Goal: Information Seeking & Learning: Check status

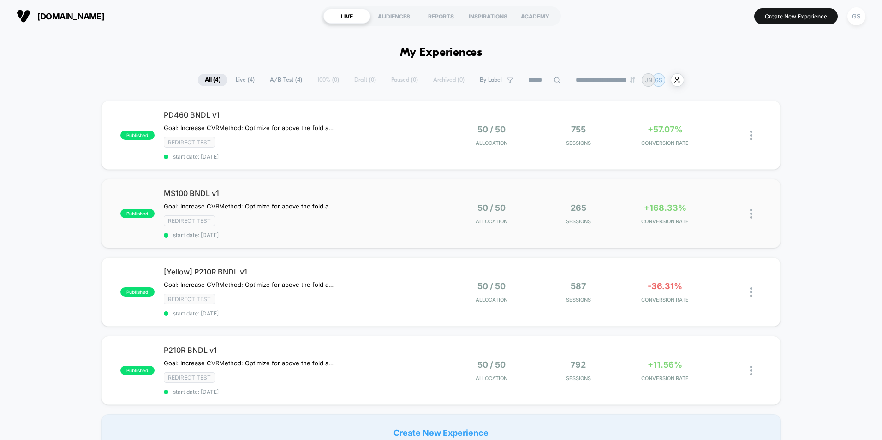
click at [597, 193] on div "published MS100 BNDL v1 Goal: Increase CVR Method: Optimize for above the fold …" at bounding box center [440, 213] width 679 height 69
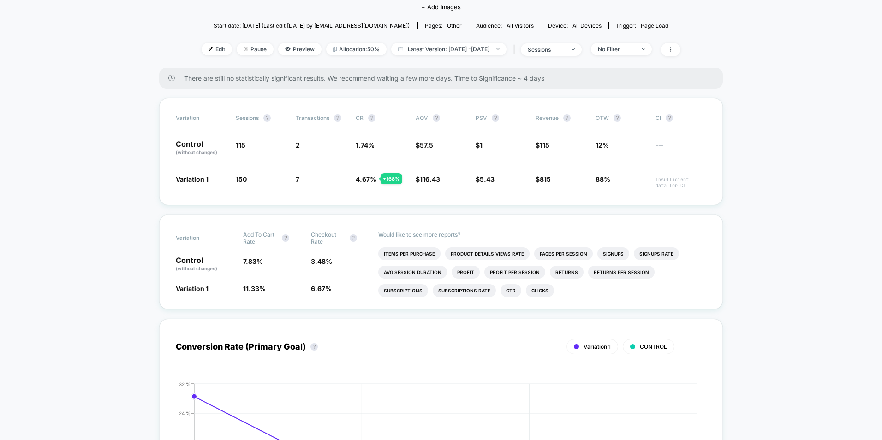
scroll to position [138, 0]
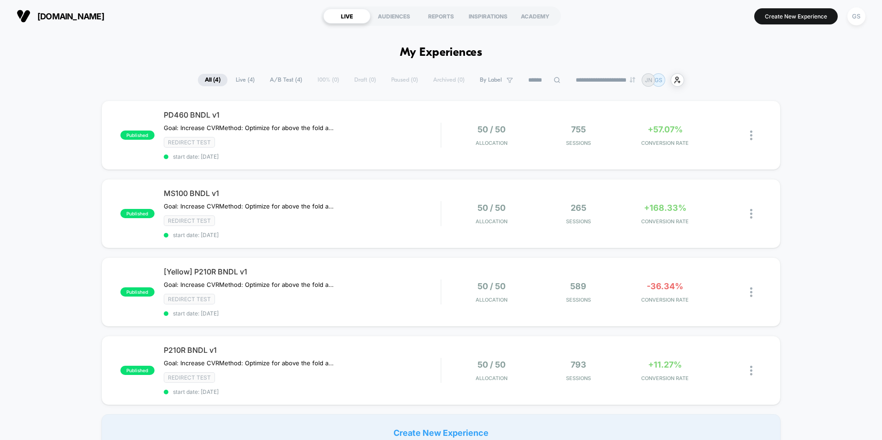
click at [396, 24] on section "LIVE AUDIENCES REPORTS INSPIRATIONS ACADEMY" at bounding box center [441, 16] width 280 height 23
click at [463, 19] on div "REPORTS" at bounding box center [440, 16] width 47 height 15
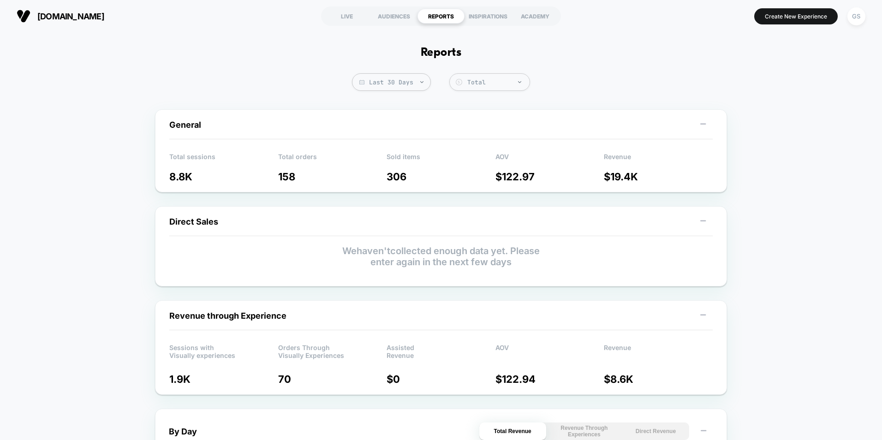
drag, startPoint x: 349, startPoint y: 16, endPoint x: 201, endPoint y: 26, distance: 148.5
click at [349, 16] on div "LIVE" at bounding box center [346, 16] width 47 height 15
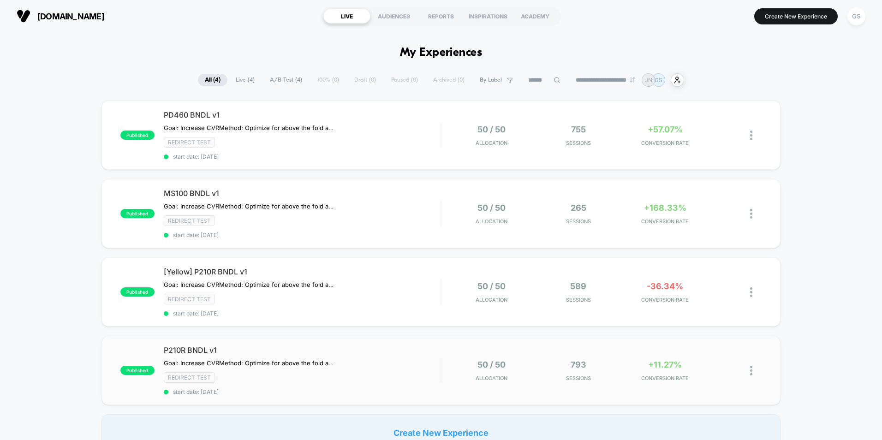
click at [554, 357] on div "published P210R BNDL v1 Goal: Increase CVR Method: Optimize for above the fold …" at bounding box center [440, 370] width 679 height 69
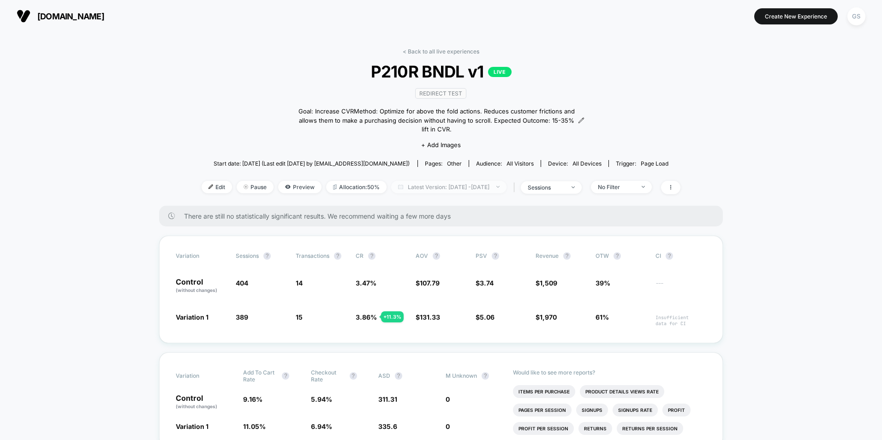
click at [459, 181] on span "Latest Version: [DATE] - [DATE]" at bounding box center [448, 187] width 115 height 12
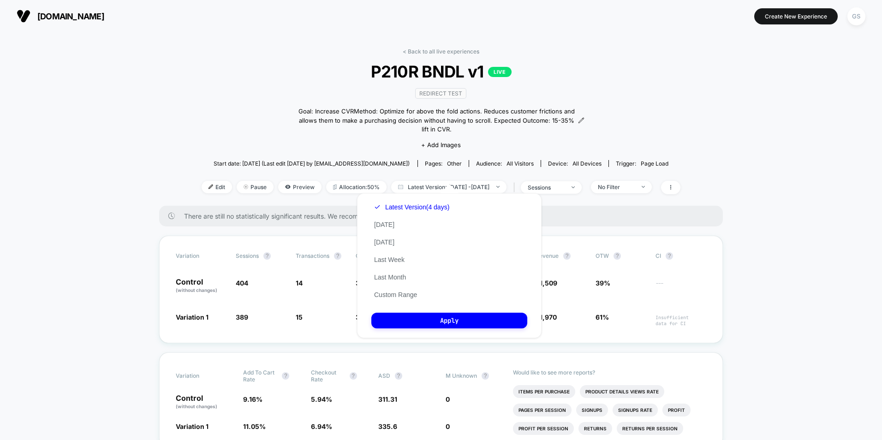
click at [391, 220] on div "Latest Version (4 days) [DATE] [DATE] Last Week Last Month Custom Range" at bounding box center [411, 250] width 81 height 105
click at [387, 230] on div "Latest Version (4 days) [DATE] [DATE] Last Week Last Month Custom Range" at bounding box center [411, 250] width 81 height 105
click at [390, 221] on button "[DATE]" at bounding box center [384, 224] width 26 height 8
click at [418, 321] on button "Apply" at bounding box center [449, 321] width 156 height 16
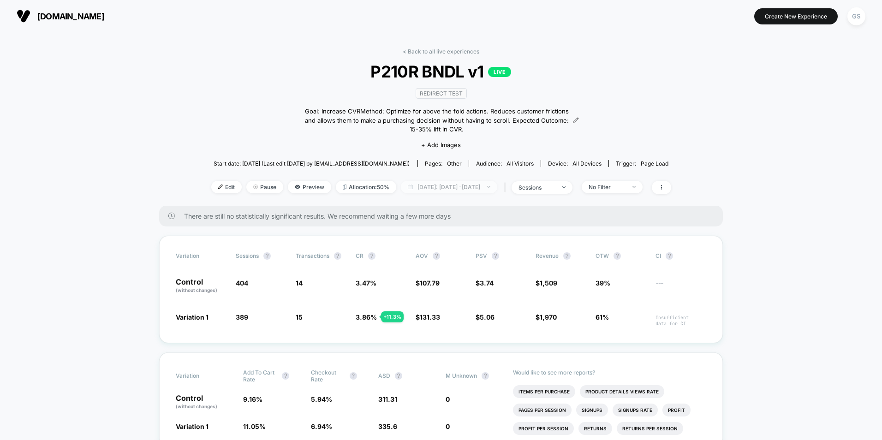
click at [477, 189] on span "[DATE]: [DATE] - [DATE]" at bounding box center [449, 187] width 96 height 12
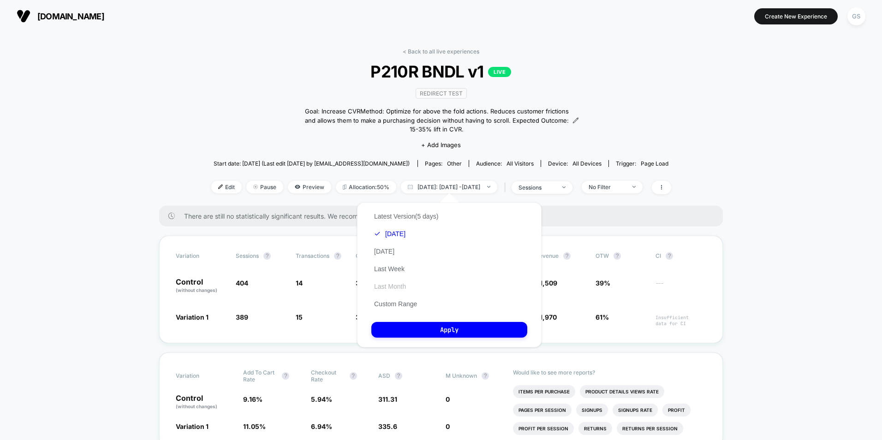
click at [401, 287] on button "Last Month" at bounding box center [389, 286] width 37 height 8
click at [395, 246] on div "Latest Version (5 days) Today Yesterday Last Week Last Month Custom Range" at bounding box center [406, 260] width 70 height 105
click at [387, 269] on button "Last Week" at bounding box center [389, 269] width 36 height 8
click at [413, 328] on button "Apply" at bounding box center [449, 330] width 156 height 16
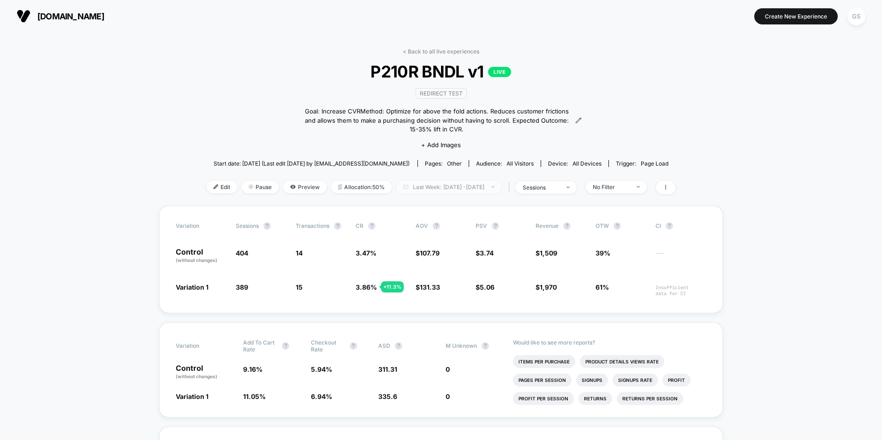
click at [461, 181] on span "Last Week: Sep 29, 2025 - Oct 6, 2025" at bounding box center [448, 187] width 105 height 12
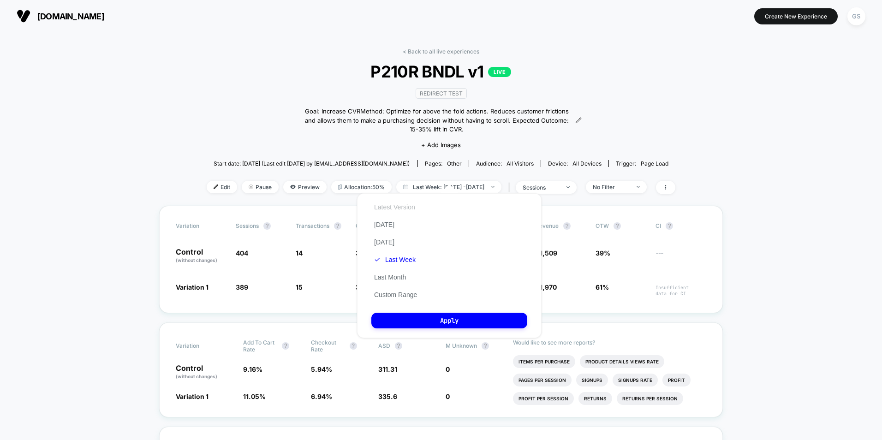
click at [404, 209] on button "Latest Version" at bounding box center [394, 207] width 47 height 8
click at [425, 311] on div "Latest Version Today Yesterday Last Week Last Month Custom Range Apply" at bounding box center [449, 265] width 185 height 145
click at [424, 316] on button "Apply" at bounding box center [449, 321] width 156 height 16
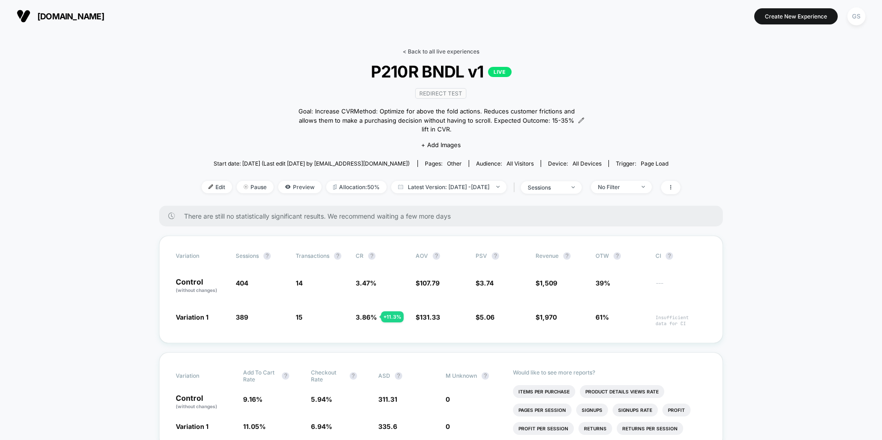
click at [449, 50] on link "< Back to all live experiences" at bounding box center [441, 51] width 77 height 7
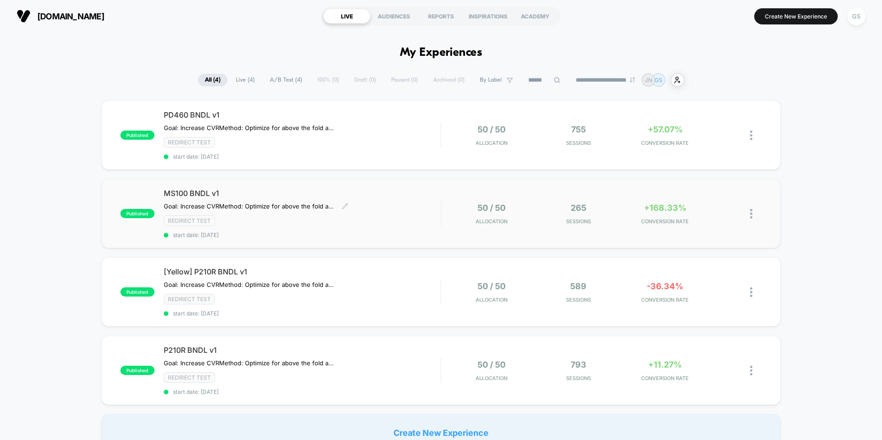
click at [419, 190] on span "MS100 BNDL v1" at bounding box center [302, 193] width 277 height 9
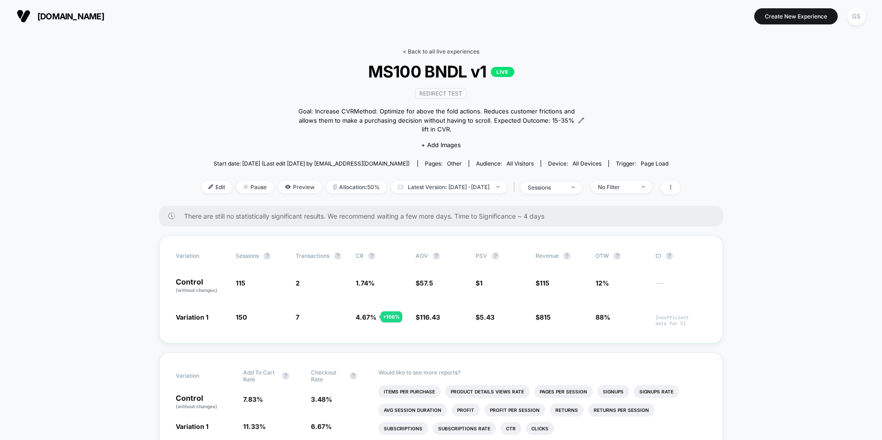
click at [422, 48] on link "< Back to all live experiences" at bounding box center [441, 51] width 77 height 7
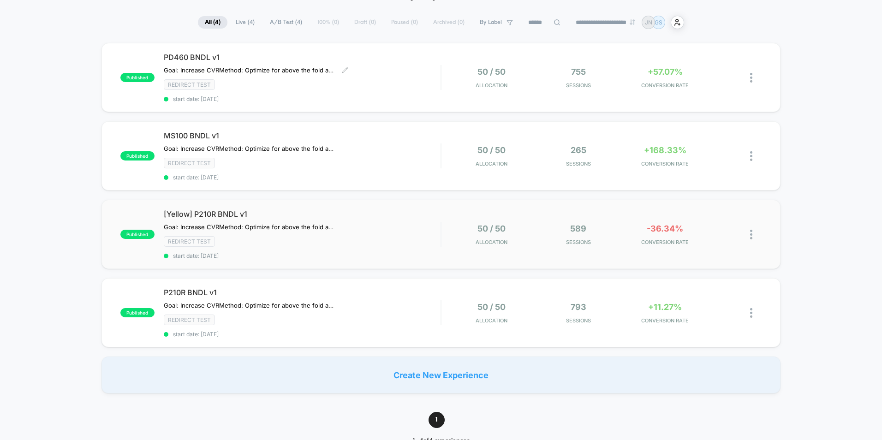
scroll to position [138, 0]
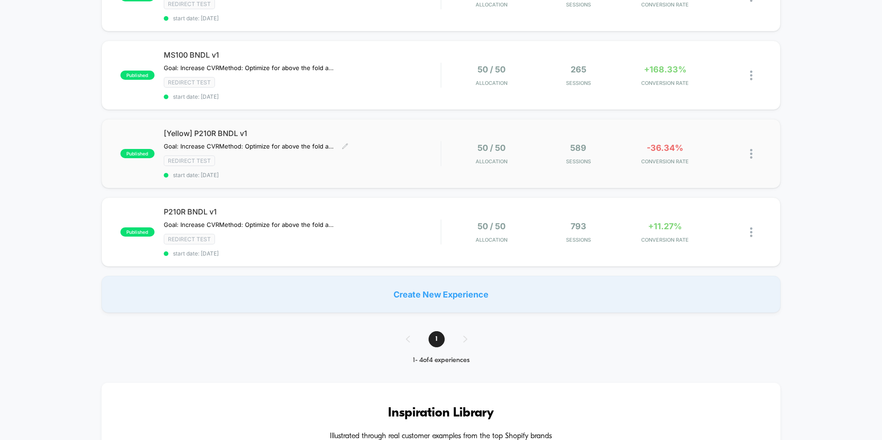
click at [411, 171] on div "[Yellow] P210R BNDL v1 Goal: Increase CVR Method: Optimize for above the fold a…" at bounding box center [302, 154] width 277 height 50
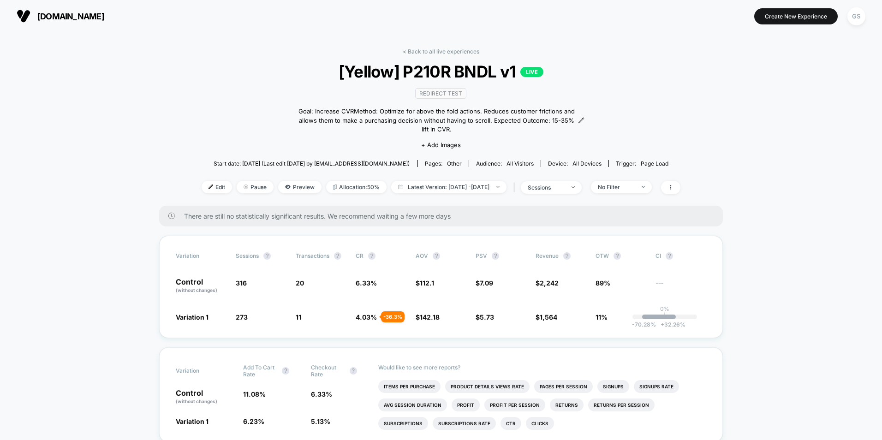
click at [438, 50] on link "< Back to all live experiences" at bounding box center [441, 51] width 77 height 7
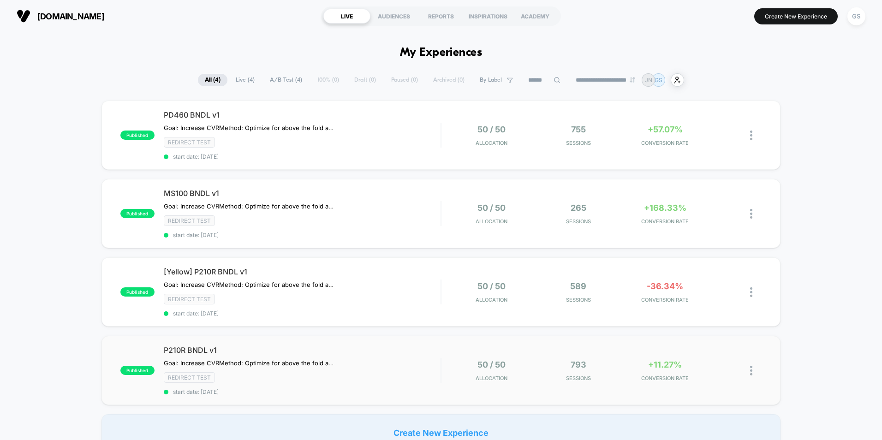
click at [623, 360] on div "50 / 50 Allocation 793 Sessions +11.27% CONVERSION RATE" at bounding box center [589, 371] width 276 height 22
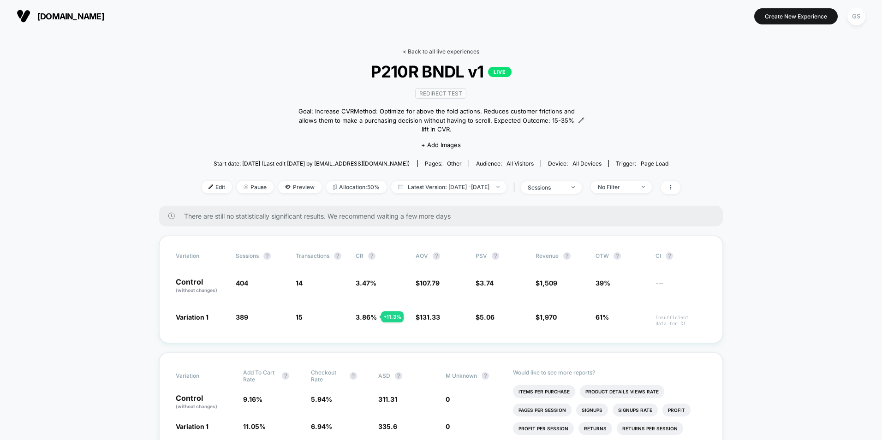
click at [449, 54] on link "< Back to all live experiences" at bounding box center [441, 51] width 77 height 7
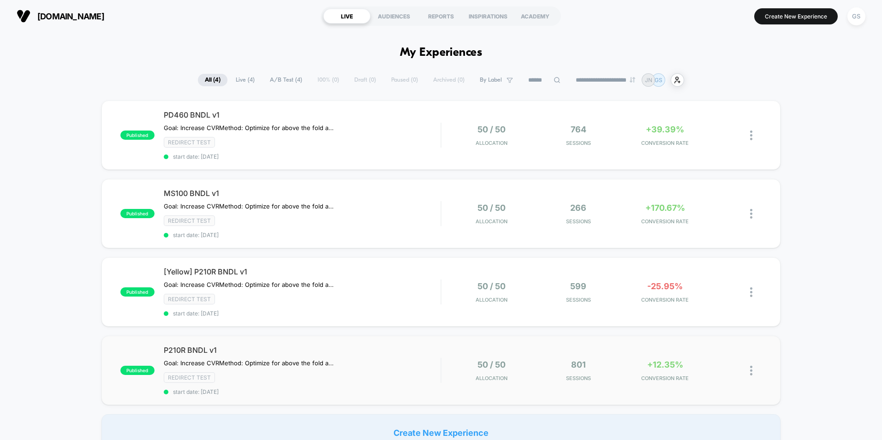
click at [605, 352] on div "published P210R BNDL v1 Goal: Increase CVR Method: Optimize for above the fold …" at bounding box center [440, 370] width 679 height 69
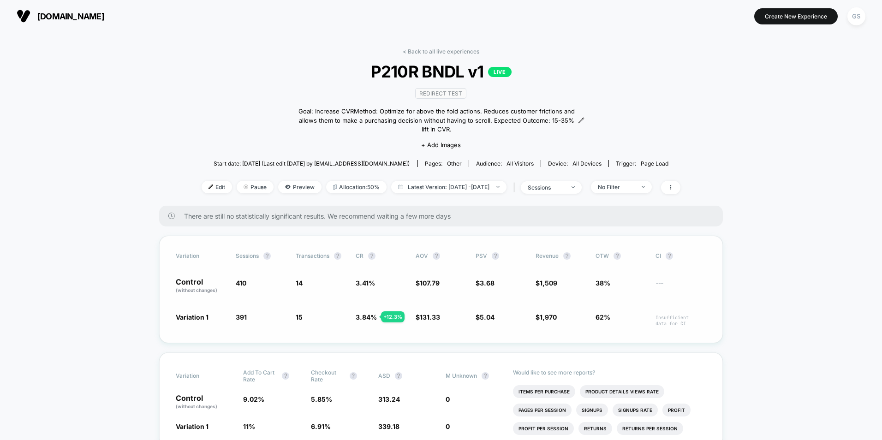
click at [617, 242] on div "Variation Sessions ? Transactions ? CR ? AOV ? PSV ? Revenue ? OTW ? CI ? Contr…" at bounding box center [441, 289] width 564 height 107
click at [428, 48] on link "< Back to all live experiences" at bounding box center [441, 51] width 77 height 7
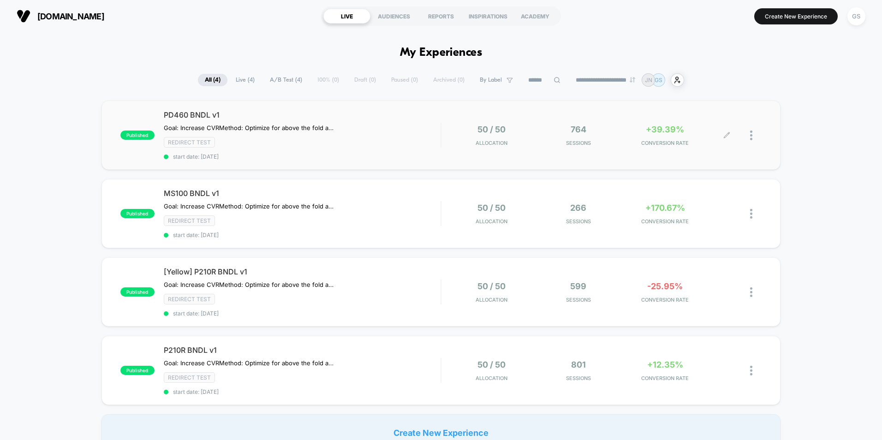
click at [543, 142] on span "Sessions" at bounding box center [578, 143] width 82 height 6
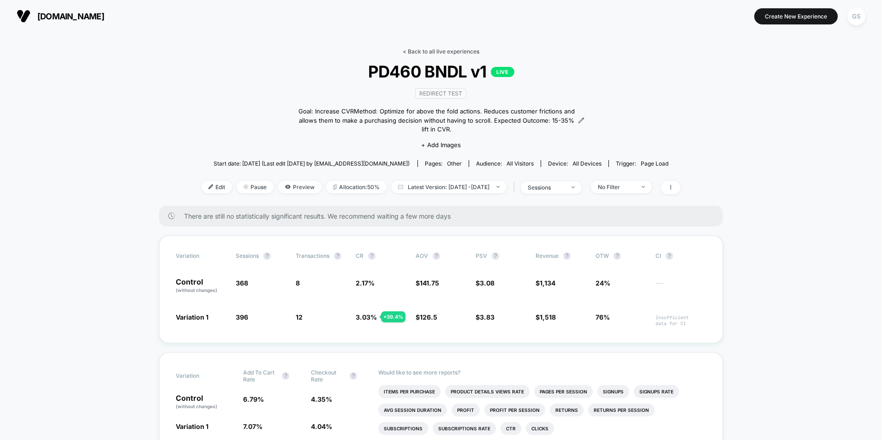
click at [435, 52] on link "< Back to all live experiences" at bounding box center [441, 51] width 77 height 7
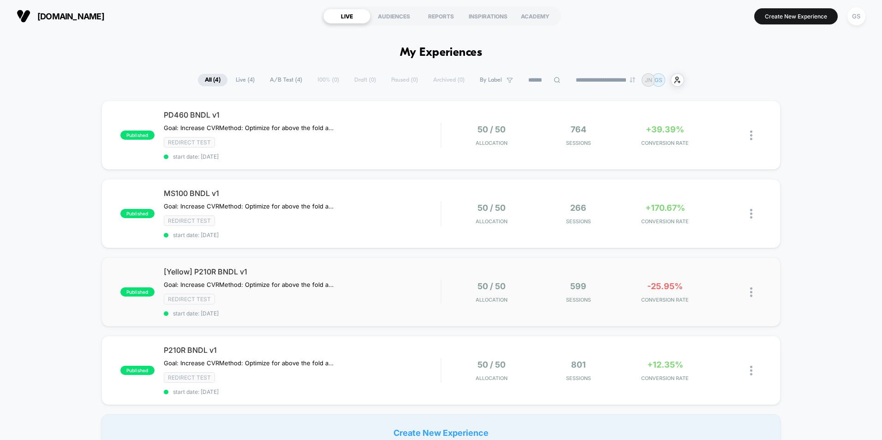
click at [525, 292] on div "50 / 50 Allocation" at bounding box center [492, 292] width 82 height 22
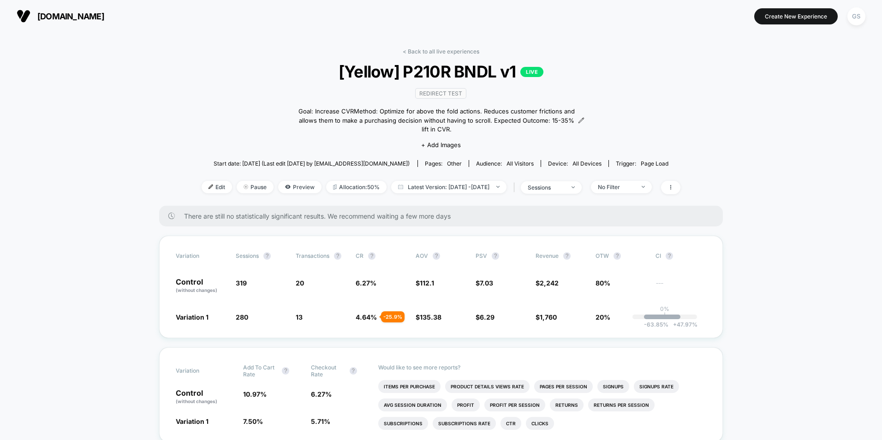
click at [446, 52] on link "< Back to all live experiences" at bounding box center [441, 51] width 77 height 7
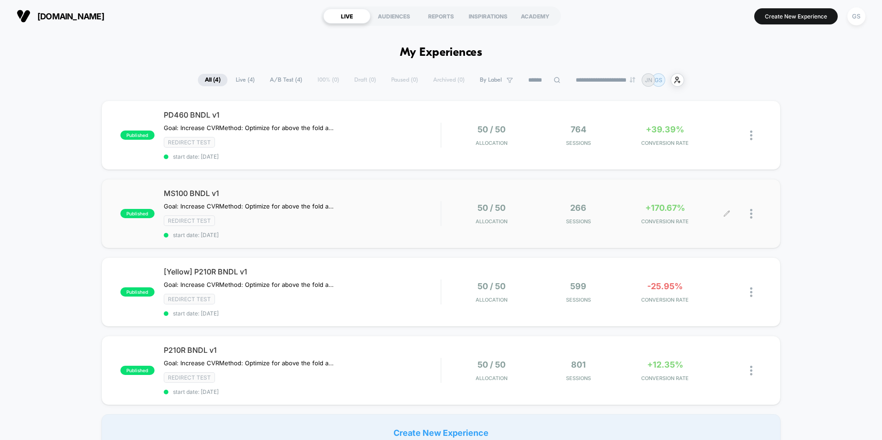
click at [641, 210] on div "+170.67% CONVERSION RATE" at bounding box center [665, 214] width 82 height 22
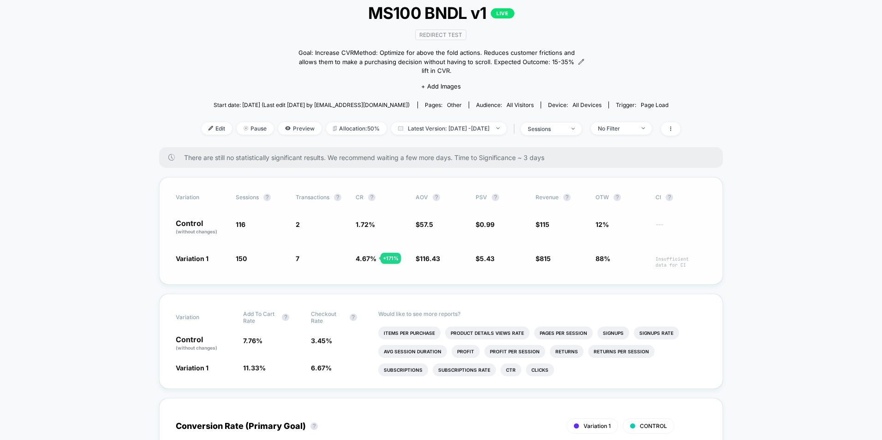
scroll to position [92, 0]
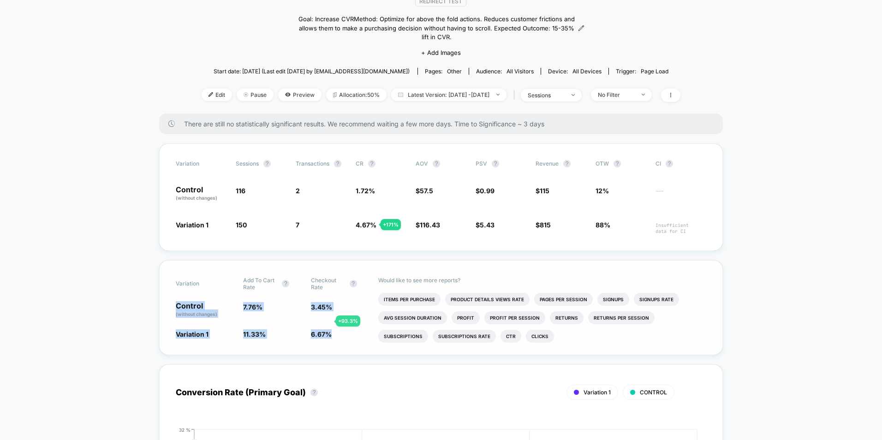
drag, startPoint x: 219, startPoint y: 291, endPoint x: 331, endPoint y: 326, distance: 118.0
click at [331, 326] on div "Variation Add To Cart Rate ? Checkout Rate ? Control (without changes) 7.76 % 3…" at bounding box center [441, 307] width 564 height 95
click at [331, 329] on span "6.67 % + 93.3 %" at bounding box center [340, 333] width 58 height 9
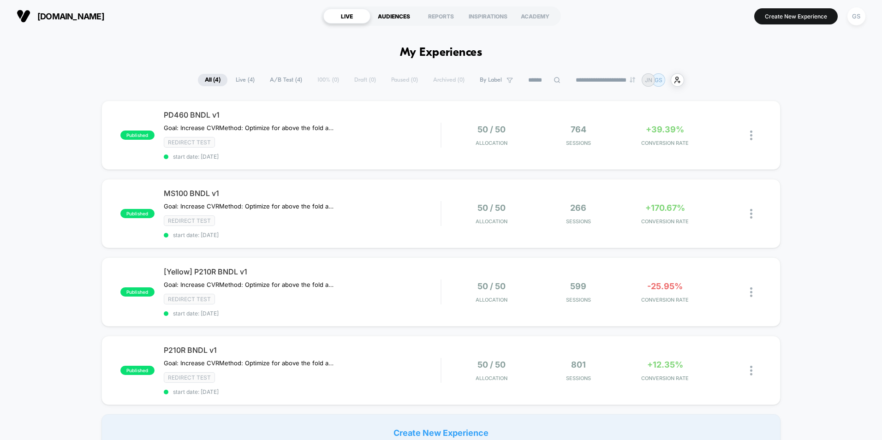
click at [412, 12] on div "AUDIENCES" at bounding box center [393, 16] width 47 height 15
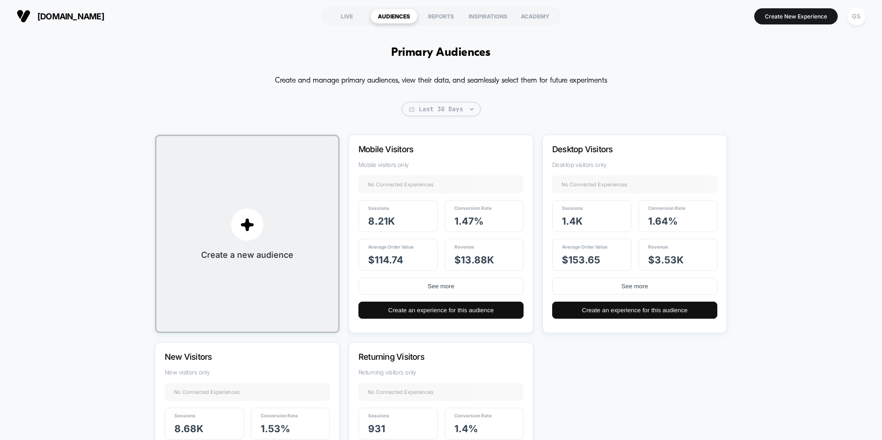
click at [84, 321] on div "Primary Audiences Create and manage primary audiences, view their data, and sea…" at bounding box center [441, 293] width 882 height 522
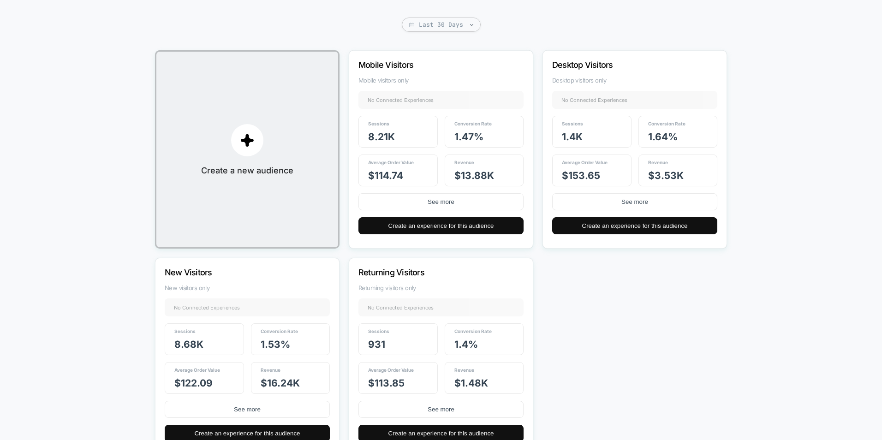
scroll to position [124, 0]
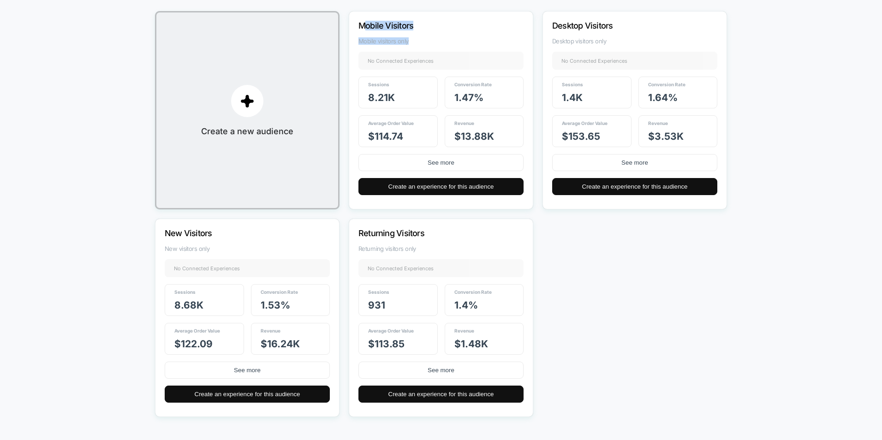
drag, startPoint x: 363, startPoint y: 24, endPoint x: 419, endPoint y: 40, distance: 57.7
click at [419, 40] on div "Mobile Visitors Mobile visitors only No Connected Experiences + Sessions 8.21k …" at bounding box center [441, 110] width 185 height 198
click at [419, 40] on span "Mobile visitors only" at bounding box center [440, 40] width 165 height 7
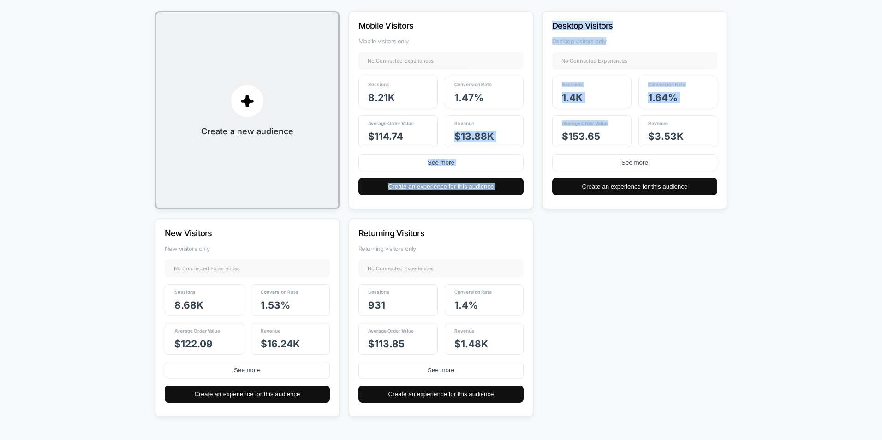
drag, startPoint x: 452, startPoint y: 140, endPoint x: 557, endPoint y: 138, distance: 105.7
click at [557, 138] on div "Create a new audience Mobile Visitors Mobile visitors only No Connected Experie…" at bounding box center [441, 214] width 572 height 406
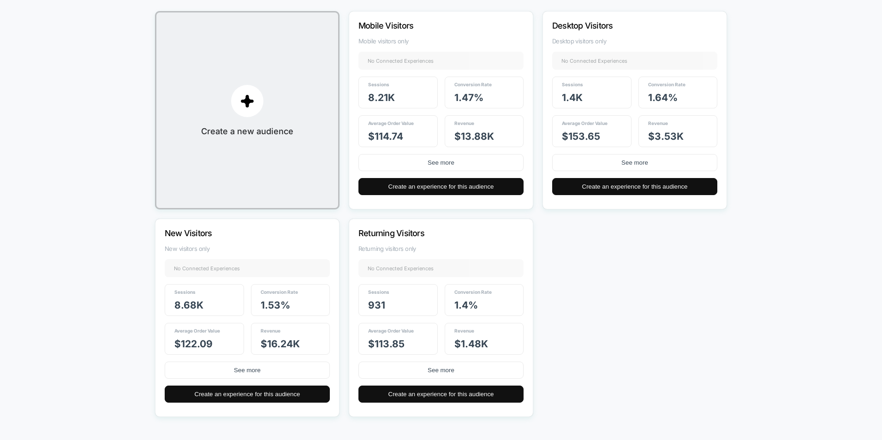
drag, startPoint x: 557, startPoint y: 138, endPoint x: 845, endPoint y: 130, distance: 287.5
click at [877, 128] on div "Primary Audiences Create and manage primary audiences, view their data, and sea…" at bounding box center [441, 170] width 882 height 522
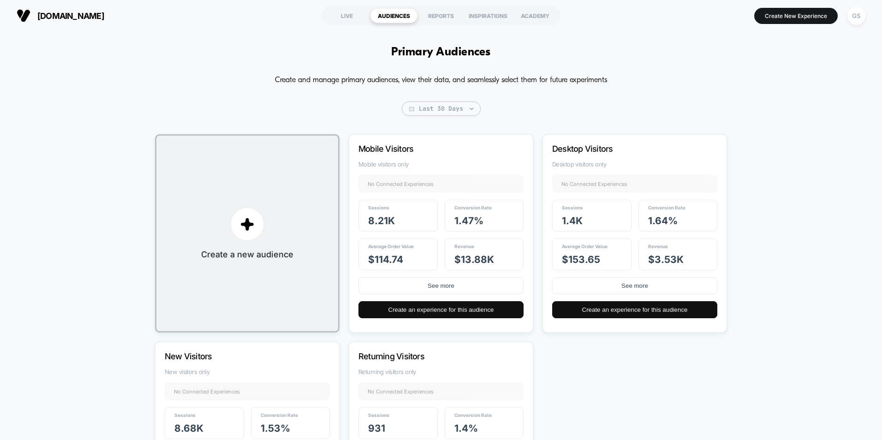
scroll to position [0, 0]
click at [436, 15] on div "REPORTS" at bounding box center [440, 16] width 47 height 15
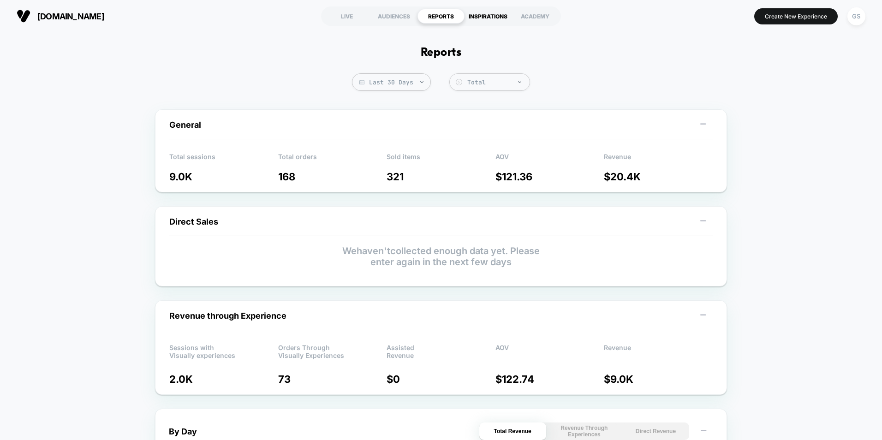
click at [487, 10] on div "INSPIRATIONS" at bounding box center [488, 16] width 47 height 15
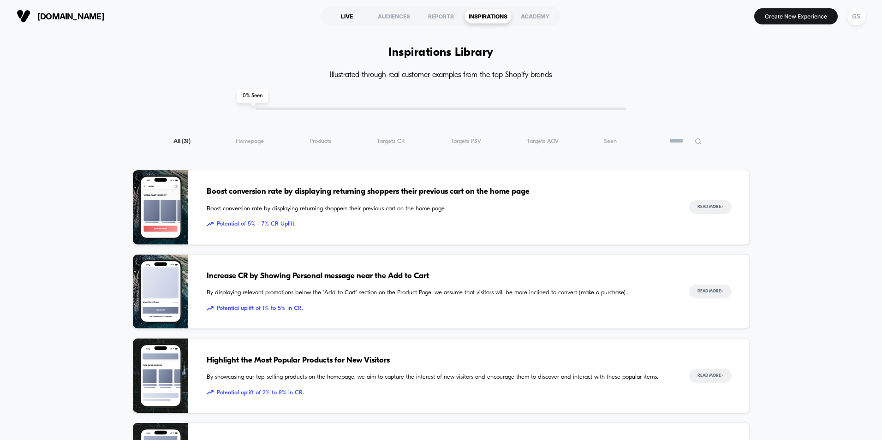
click at [346, 12] on div "LIVE" at bounding box center [346, 16] width 47 height 15
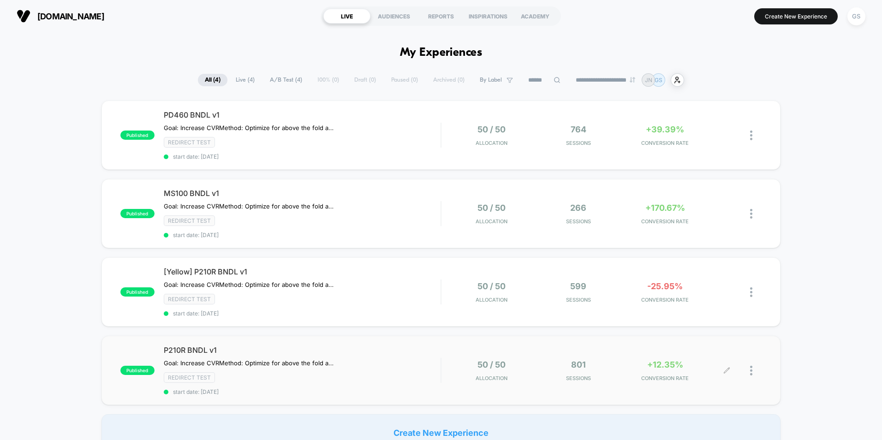
click at [607, 361] on div "801 Sessions" at bounding box center [578, 371] width 82 height 22
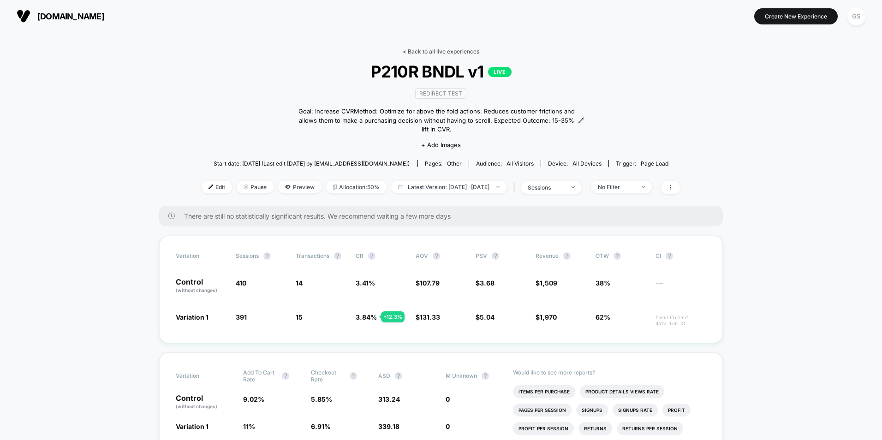
click at [442, 50] on link "< Back to all live experiences" at bounding box center [441, 51] width 77 height 7
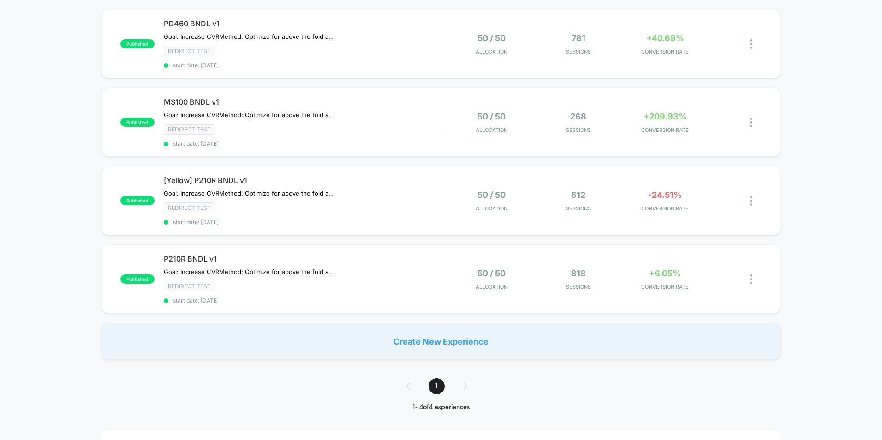
scroll to position [92, 0]
click at [597, 36] on div "781 Sessions" at bounding box center [578, 43] width 82 height 22
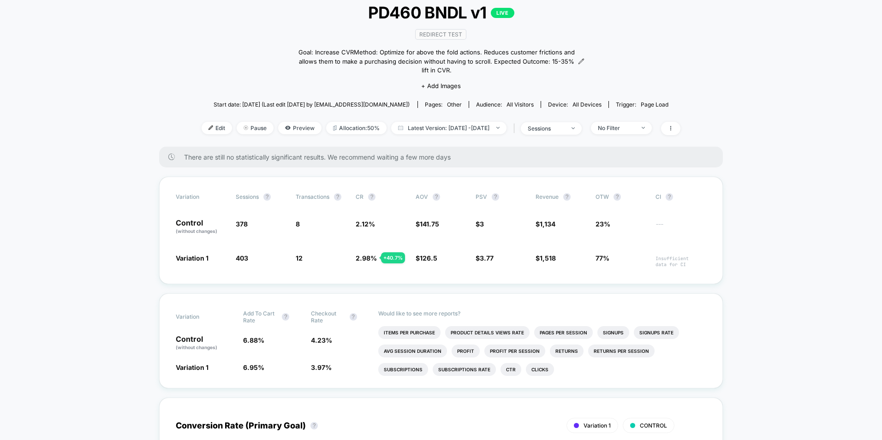
scroll to position [46, 0]
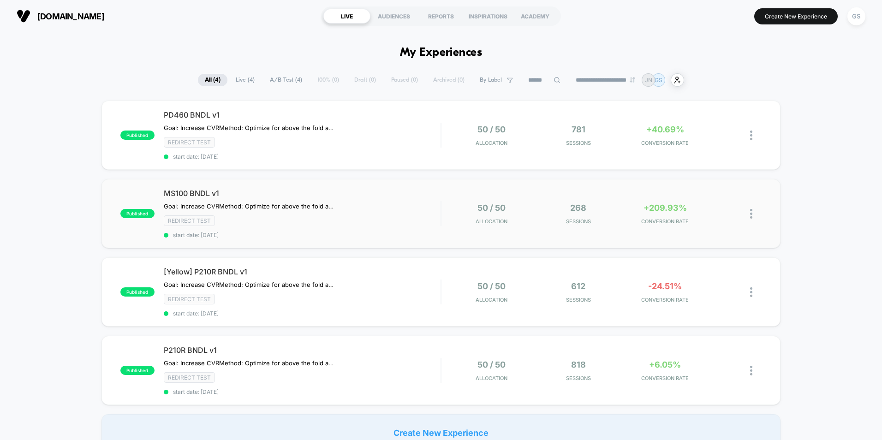
click at [626, 209] on div "+209.93% CONVERSION RATE" at bounding box center [665, 214] width 82 height 22
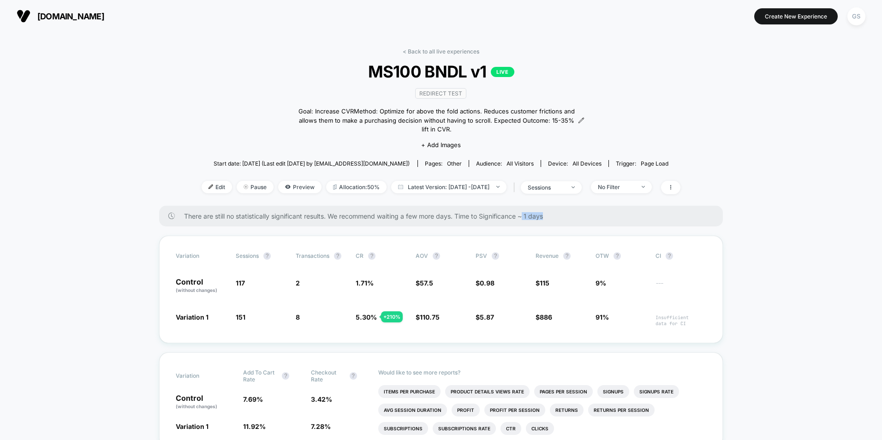
drag, startPoint x: 527, startPoint y: 207, endPoint x: 583, endPoint y: 218, distance: 57.0
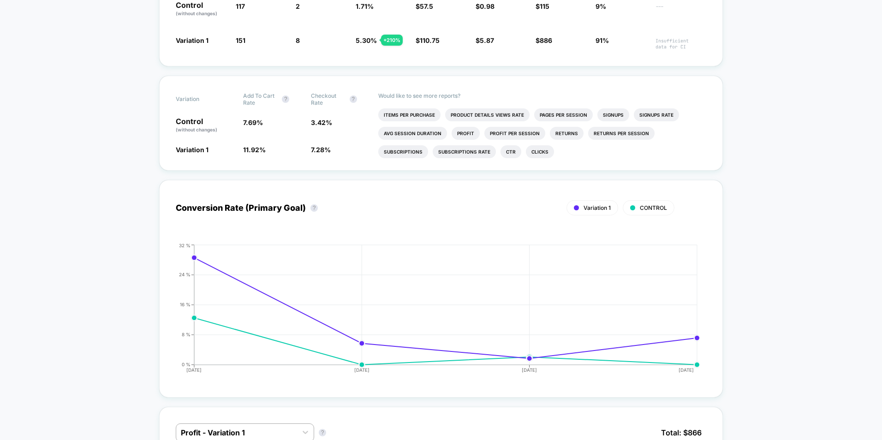
scroll to position [92, 0]
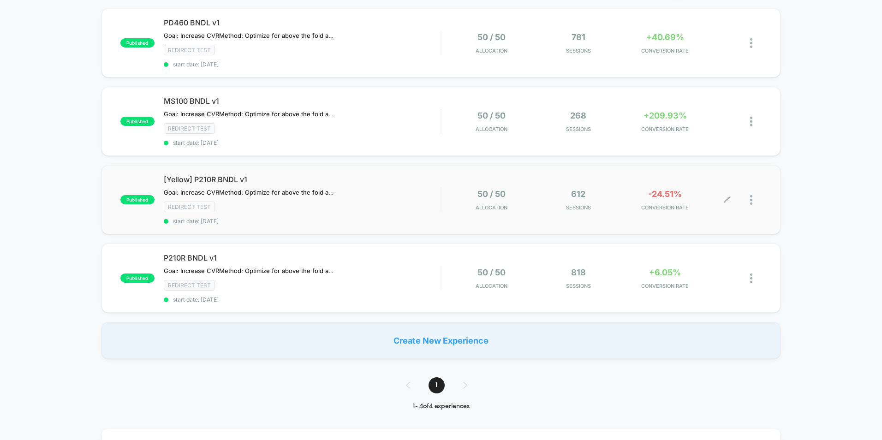
click at [638, 204] on span "CONVERSION RATE" at bounding box center [665, 207] width 82 height 6
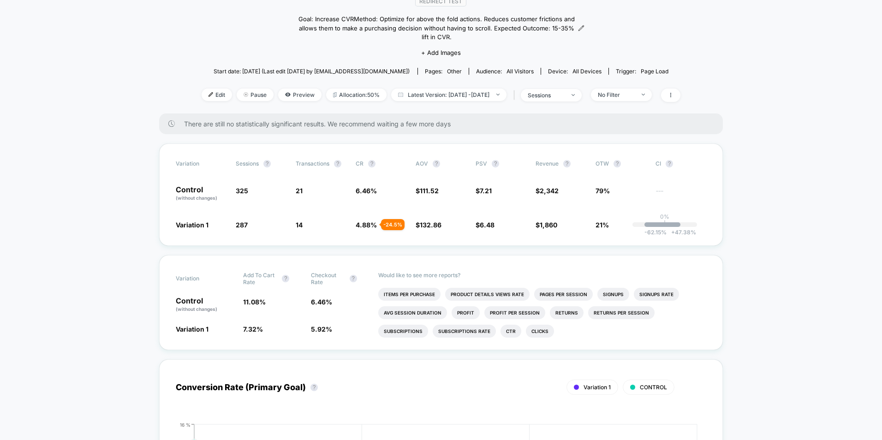
scroll to position [138, 0]
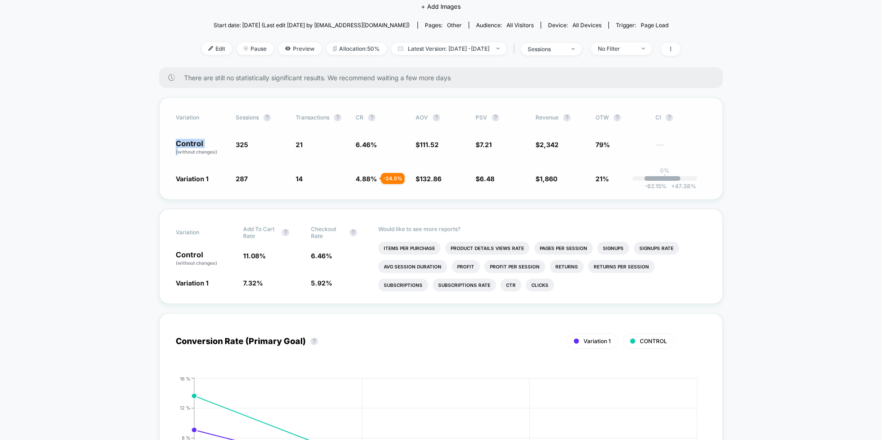
drag, startPoint x: 177, startPoint y: 140, endPoint x: 212, endPoint y: 135, distance: 35.5
click at [212, 140] on p "Control (without changes)" at bounding box center [201, 148] width 51 height 16
drag, startPoint x: 212, startPoint y: 135, endPoint x: 137, endPoint y: 156, distance: 77.8
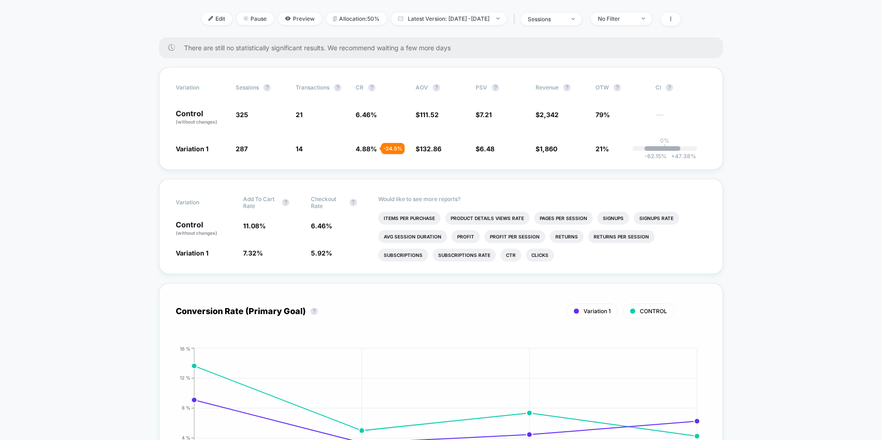
scroll to position [185, 0]
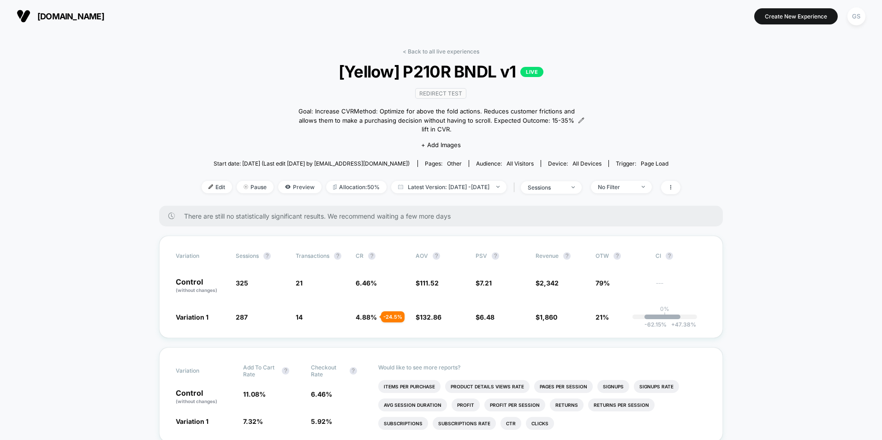
click at [433, 49] on link "< Back to all live experiences" at bounding box center [441, 51] width 77 height 7
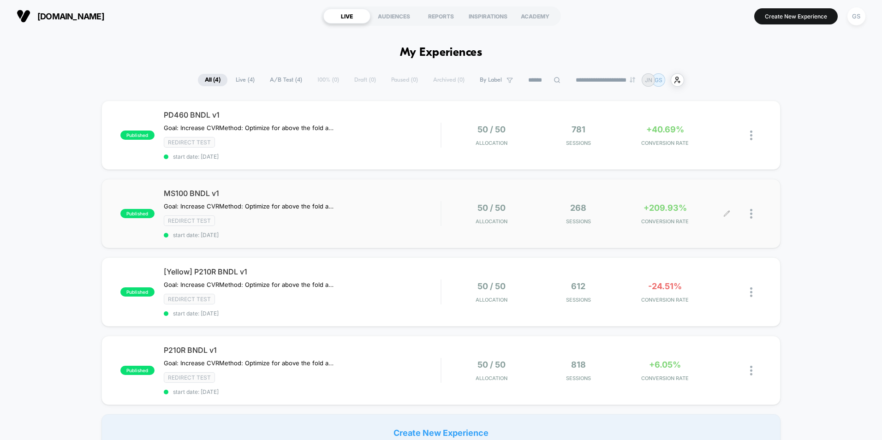
click at [658, 210] on span "+209.93%" at bounding box center [664, 208] width 43 height 10
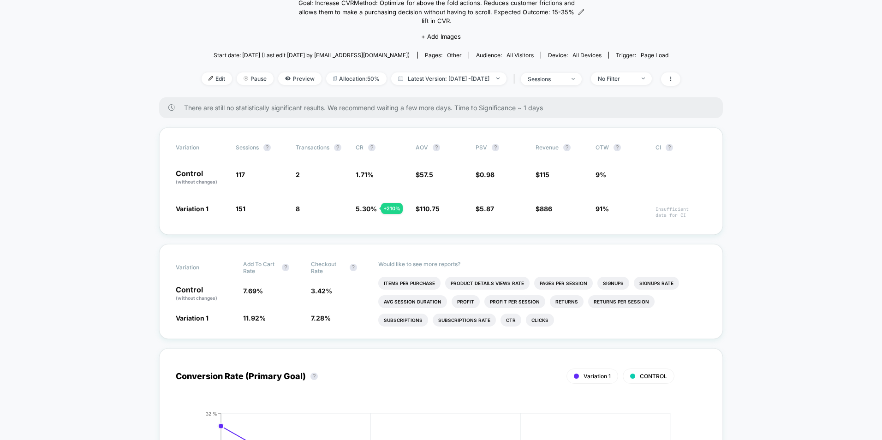
scroll to position [124, 0]
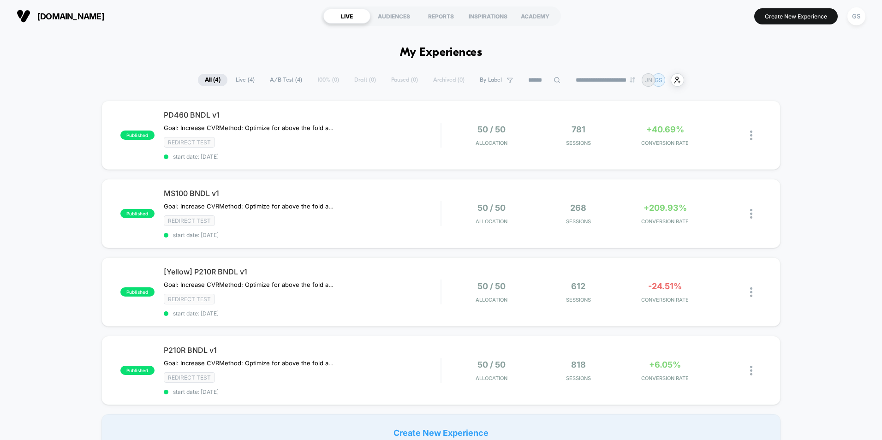
drag, startPoint x: 74, startPoint y: 162, endPoint x: 68, endPoint y: 143, distance: 20.7
click at [68, 143] on div "published PD460 BNDL v1 Goal: Increase CVR Method: Optimize for above the fold …" at bounding box center [441, 276] width 882 height 351
